Goal: Task Accomplishment & Management: Manage account settings

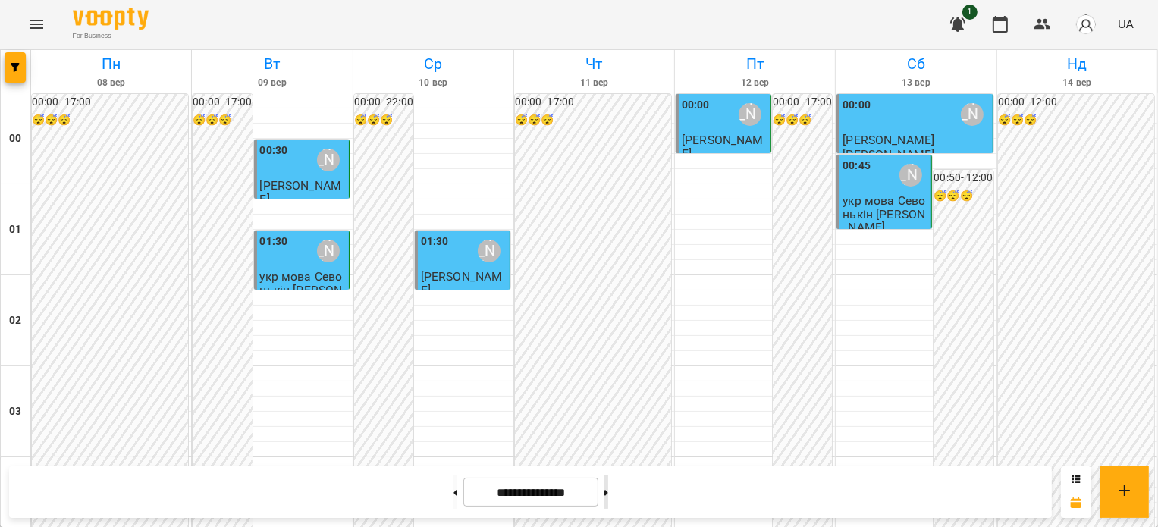
click at [608, 500] on button at bounding box center [606, 491] width 4 height 33
type input "**********"
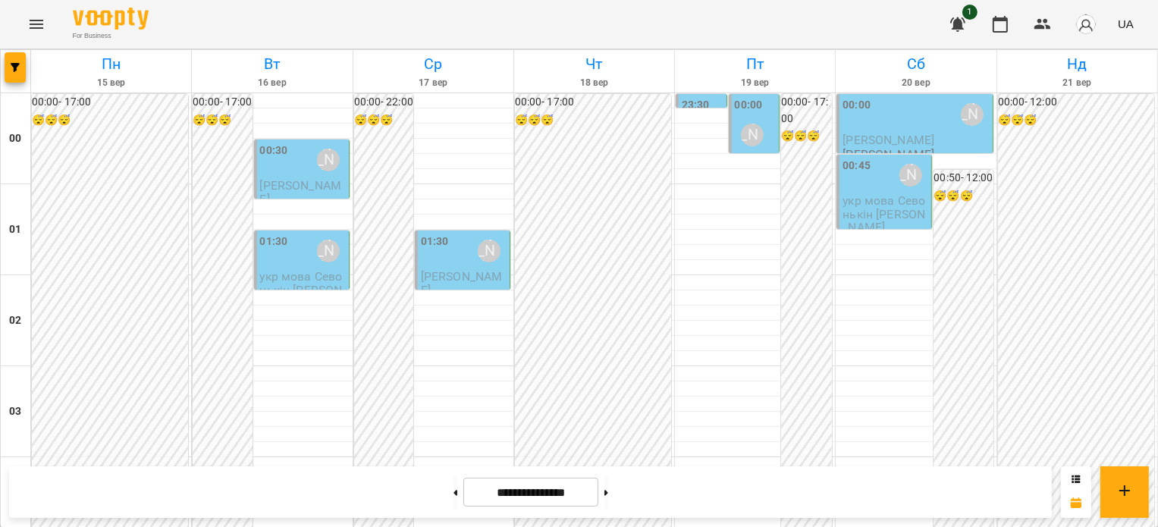
scroll to position [1516, 0]
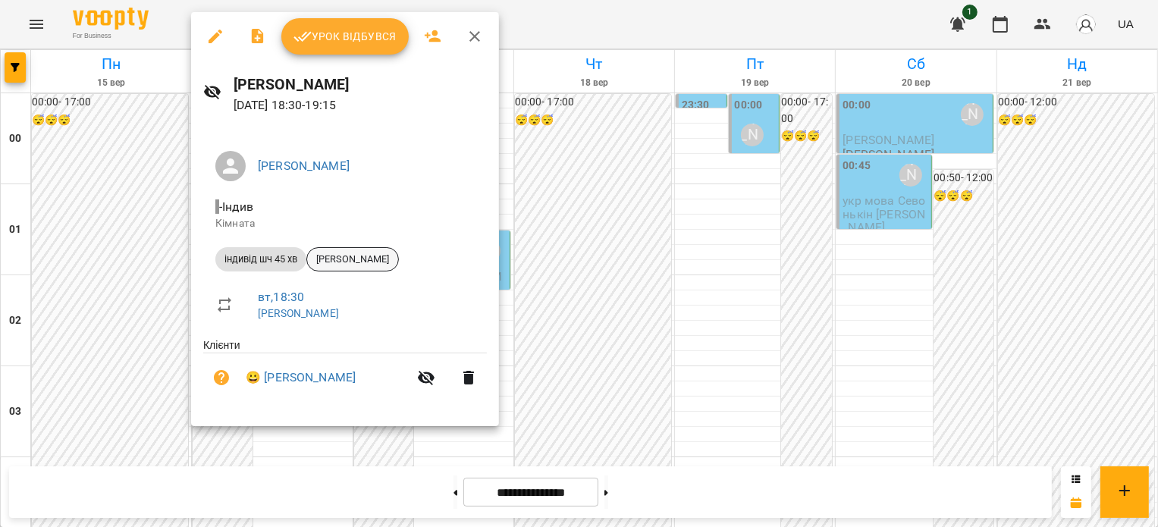
click at [335, 256] on span "[PERSON_NAME]" at bounding box center [352, 259] width 91 height 14
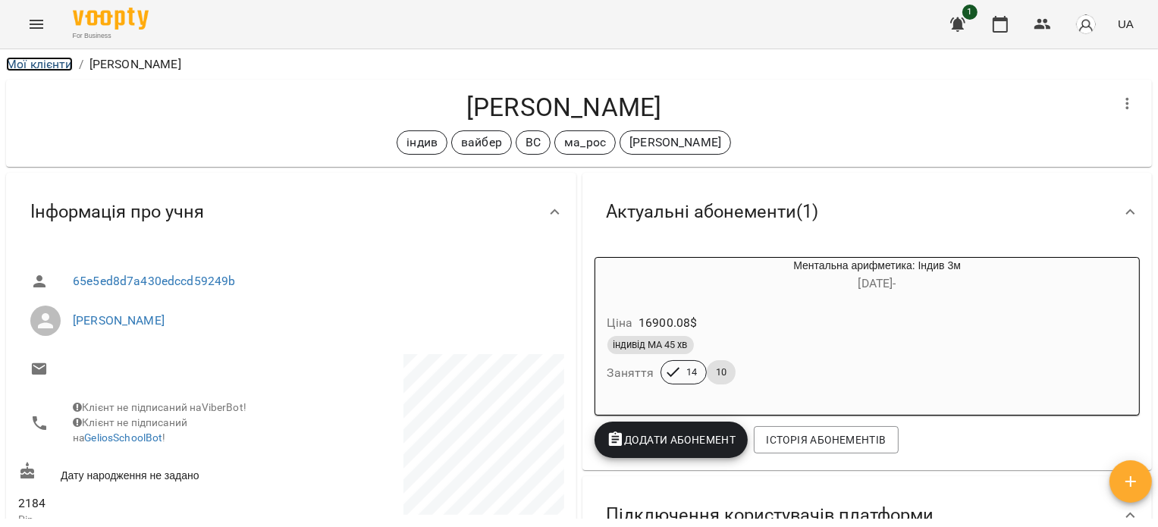
click at [45, 66] on link "Мої клієнти" at bounding box center [39, 64] width 67 height 14
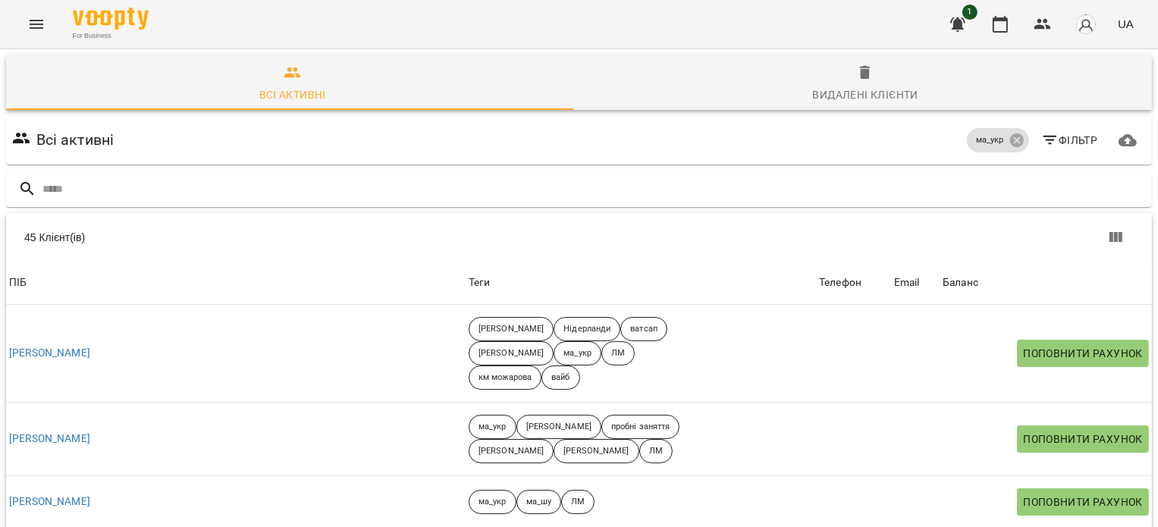
click at [31, 16] on icon "Menu" at bounding box center [36, 24] width 18 height 18
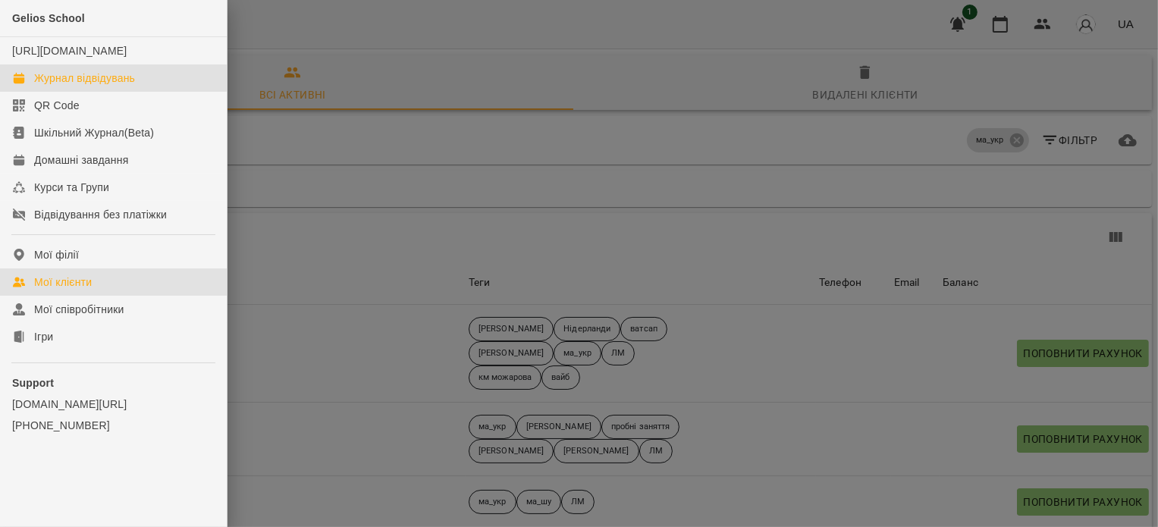
click at [45, 86] on div "Журнал відвідувань" at bounding box center [84, 78] width 101 height 15
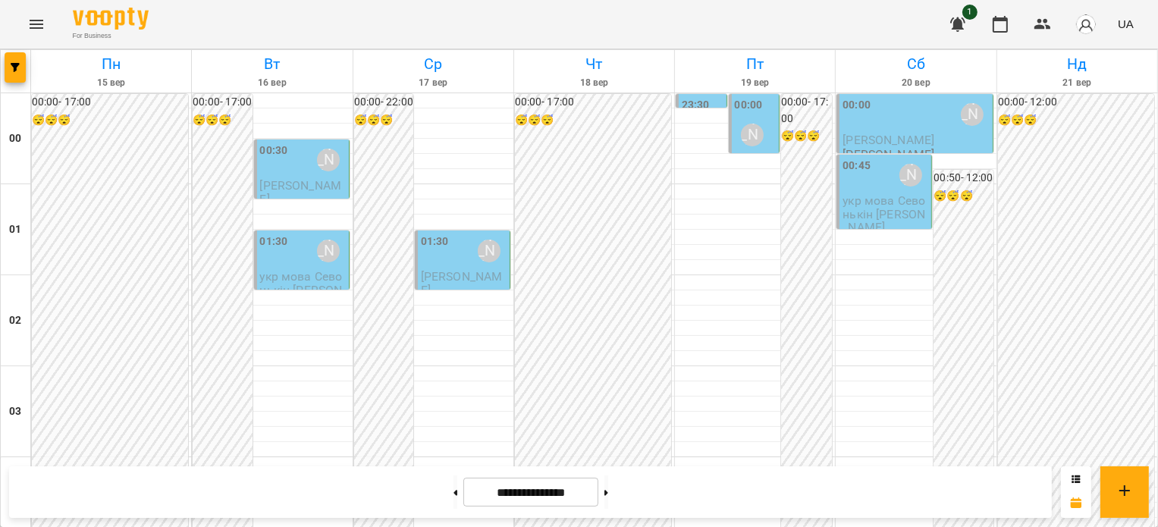
scroll to position [1516, 0]
